Goal: Information Seeking & Learning: Compare options

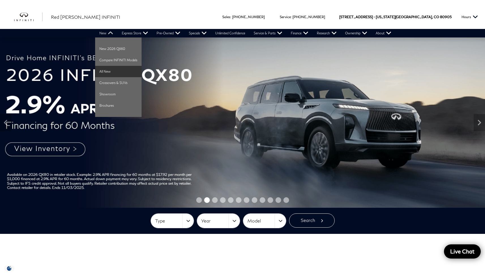
click at [122, 69] on link "All New" at bounding box center [118, 71] width 46 height 11
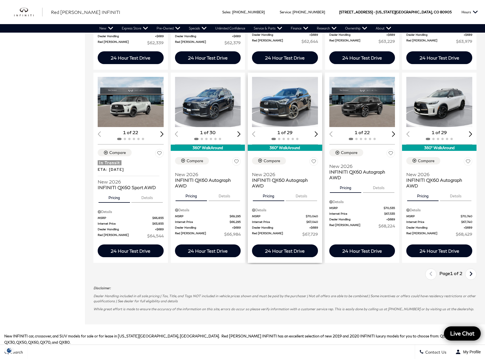
scroll to position [698, 0]
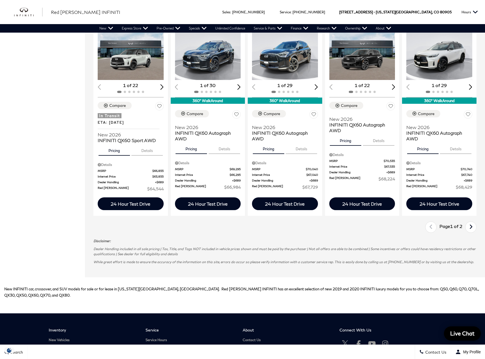
click at [472, 226] on link "Next" at bounding box center [471, 227] width 12 height 10
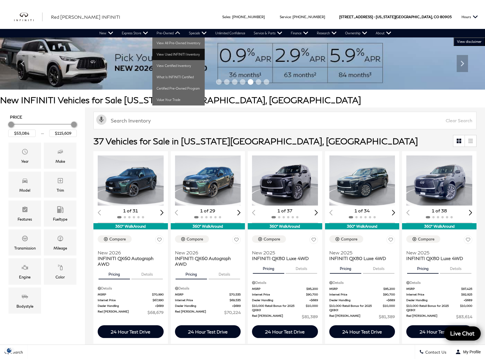
click at [175, 54] on link "View Used INFINITI Inventory" at bounding box center [178, 54] width 52 height 11
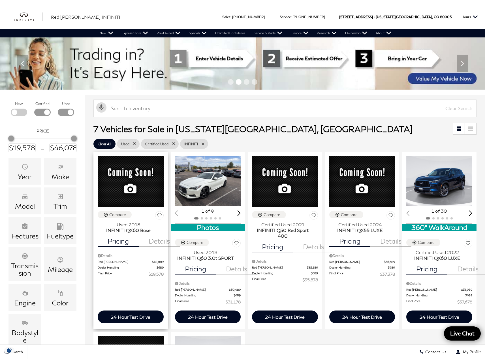
click at [156, 247] on button "Details" at bounding box center [159, 240] width 41 height 14
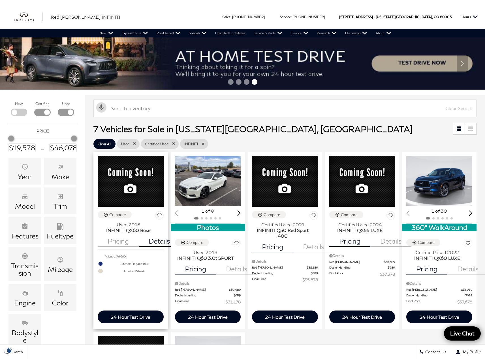
click at [118, 247] on button "Pricing" at bounding box center [118, 240] width 41 height 14
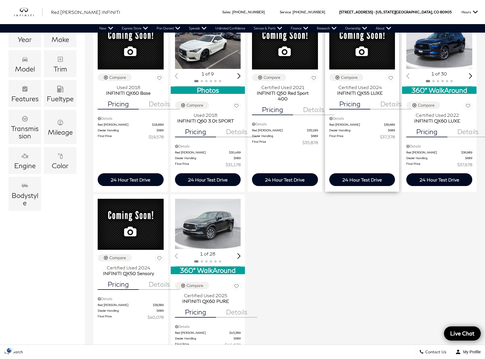
scroll to position [32, 0]
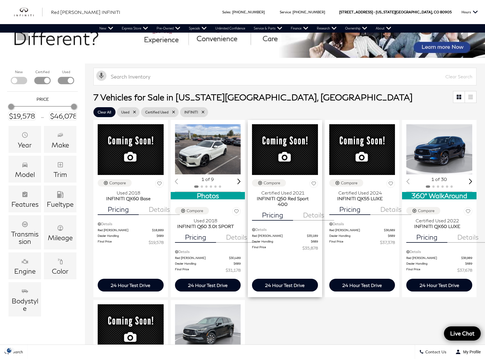
click at [312, 220] on button "Details" at bounding box center [313, 214] width 41 height 14
click at [280, 220] on button "Pricing" at bounding box center [272, 214] width 41 height 14
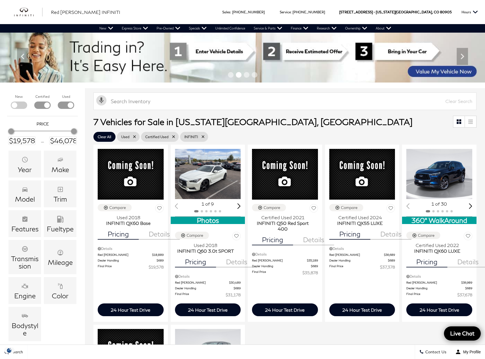
scroll to position [0, 0]
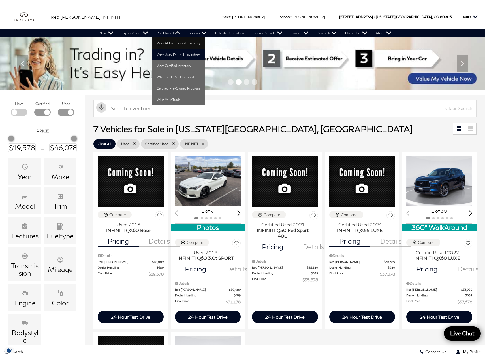
click at [168, 41] on link "View All Pre-Owned Inventory" at bounding box center [178, 42] width 52 height 11
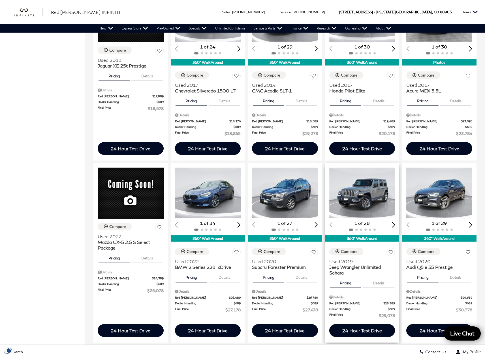
scroll to position [599, 0]
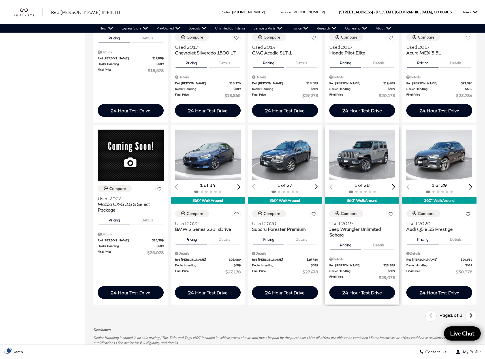
click at [379, 250] on button "Details" at bounding box center [378, 244] width 31 height 12
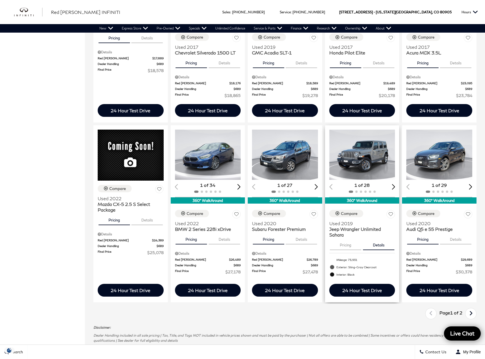
click at [351, 250] on button "Pricing" at bounding box center [345, 244] width 31 height 12
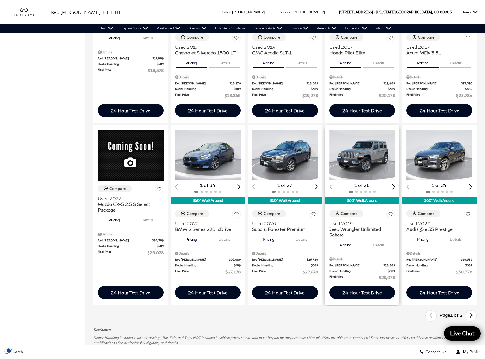
click at [360, 172] on img "1 / 2" at bounding box center [363, 155] width 67 height 50
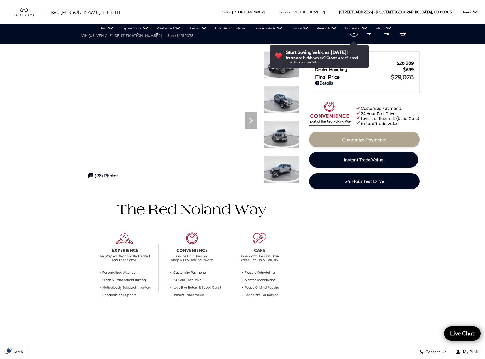
drag, startPoint x: 145, startPoint y: 37, endPoint x: 163, endPoint y: 39, distance: 17.9
click at [163, 39] on div "Pre-Owned 2019 Jeep Wrangler Unlimited Sahara VIN: 1C4HJXEN2KW512078 Stock: UI5…" at bounding box center [209, 32] width 272 height 19
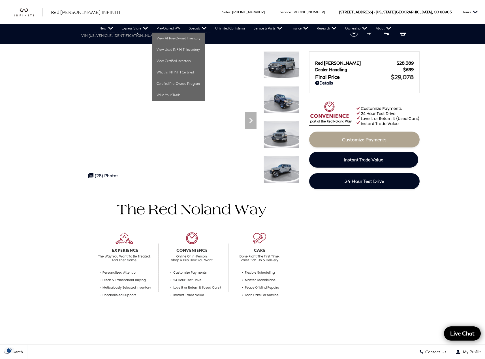
copy li "Stock: UI512078"
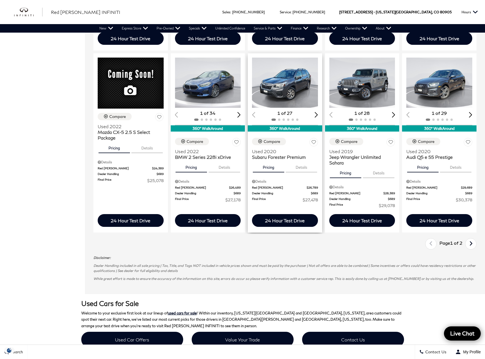
scroll to position [744, 0]
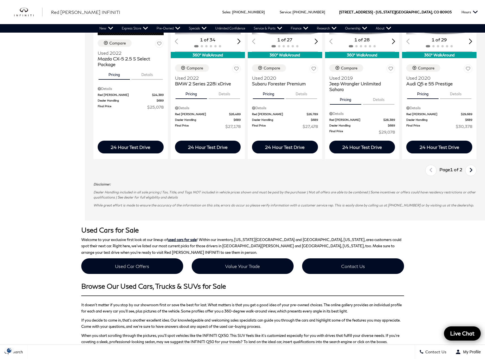
click at [470, 175] on link "Next" at bounding box center [471, 171] width 12 height 10
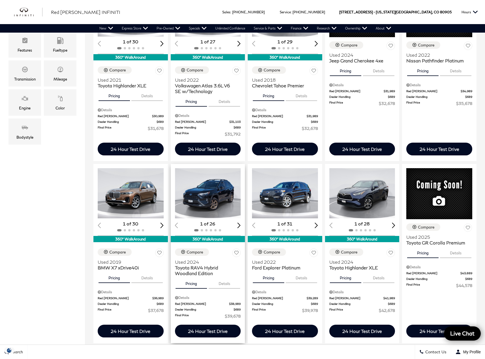
scroll to position [195, 0]
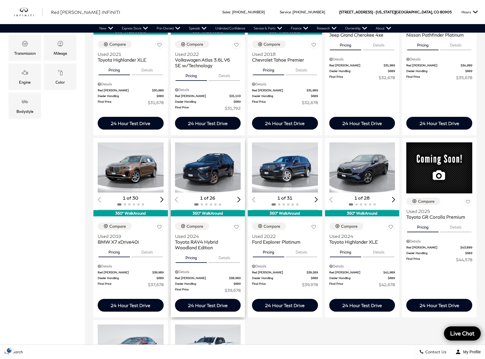
click at [241, 199] on div "Next slide" at bounding box center [239, 199] width 3 height 5
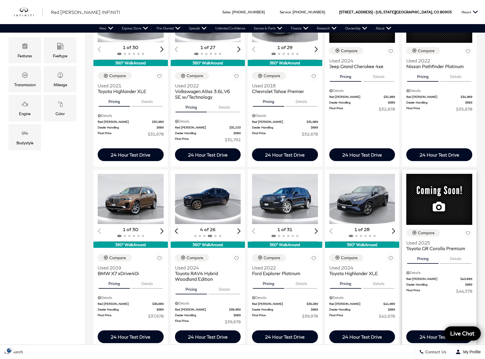
scroll to position [206, 0]
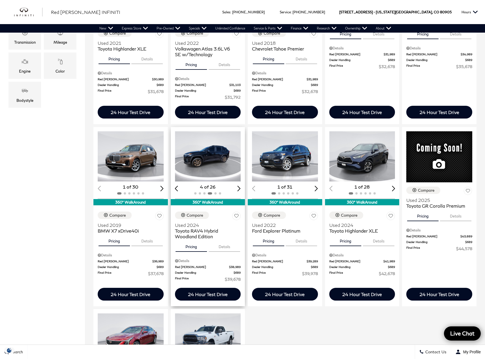
click at [178, 188] on div "Previous slide" at bounding box center [176, 188] width 3 height 5
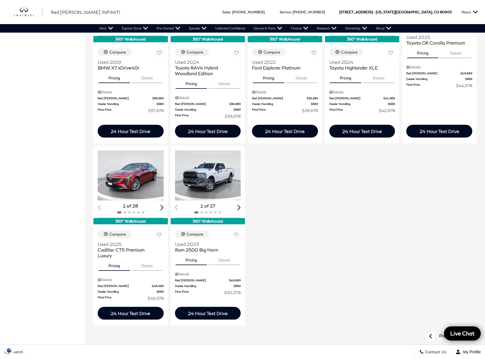
scroll to position [378, 0]
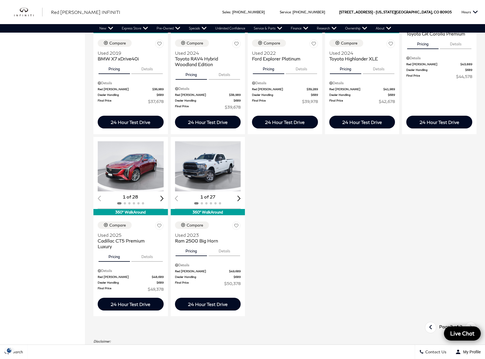
click at [433, 325] on icon "previous page" at bounding box center [431, 327] width 4 height 9
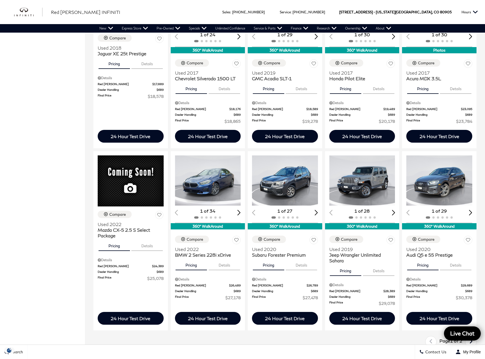
scroll to position [574, 0]
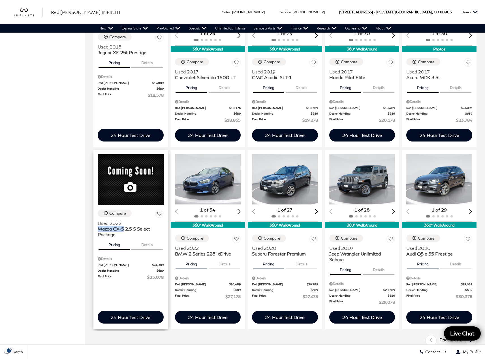
drag, startPoint x: 96, startPoint y: 250, endPoint x: 125, endPoint y: 251, distance: 29.8
click at [125, 251] on div "Compare Used 2022 Mazda CX-5 2.5 S Select Package Pricing Details Details Red N…" at bounding box center [131, 244] width 75 height 79
copy span "Mazda CX-5"
click at [132, 201] on img at bounding box center [131, 179] width 66 height 51
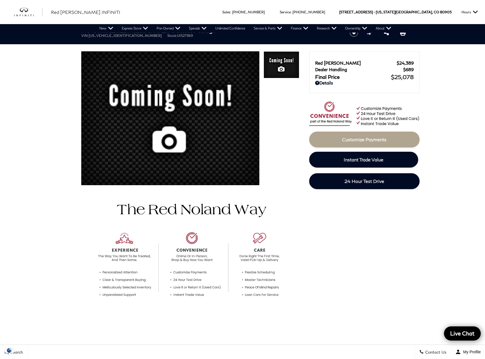
click at [177, 37] on span "UI527369" at bounding box center [185, 35] width 16 height 4
drag, startPoint x: 145, startPoint y: 36, endPoint x: 166, endPoint y: 37, distance: 20.7
click at [166, 37] on ul "VIN: JM3KFBBM5N0527369 Stock: UI527369" at bounding box center [210, 35] width 259 height 4
copy li "Stock: UI527369"
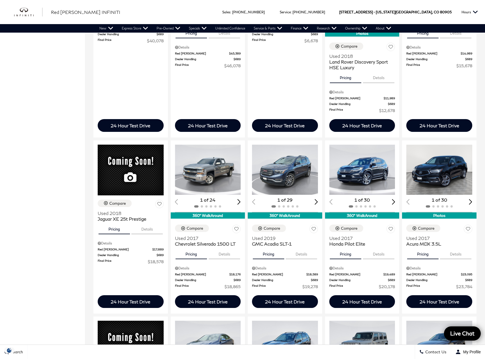
scroll to position [57, 0]
